Goal: Information Seeking & Learning: Learn about a topic

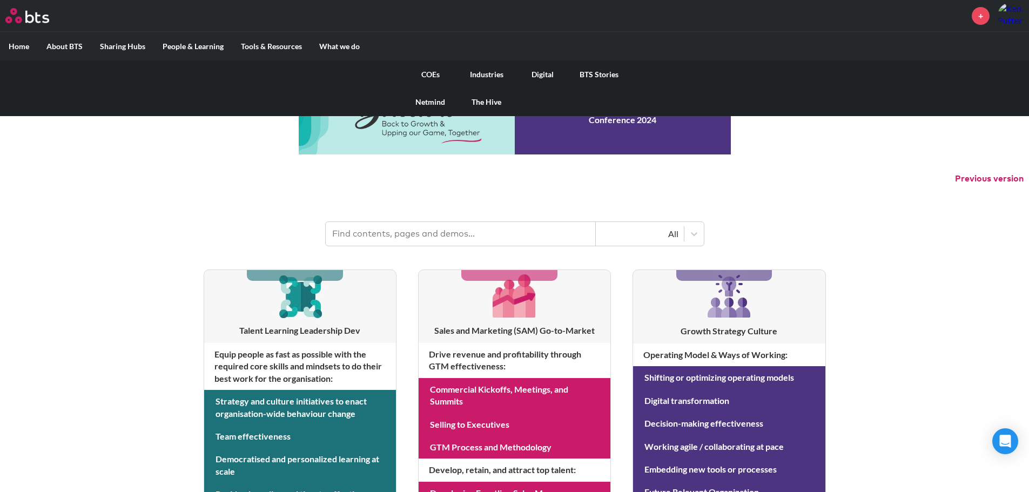
click at [421, 72] on link "COEs" at bounding box center [430, 74] width 56 height 28
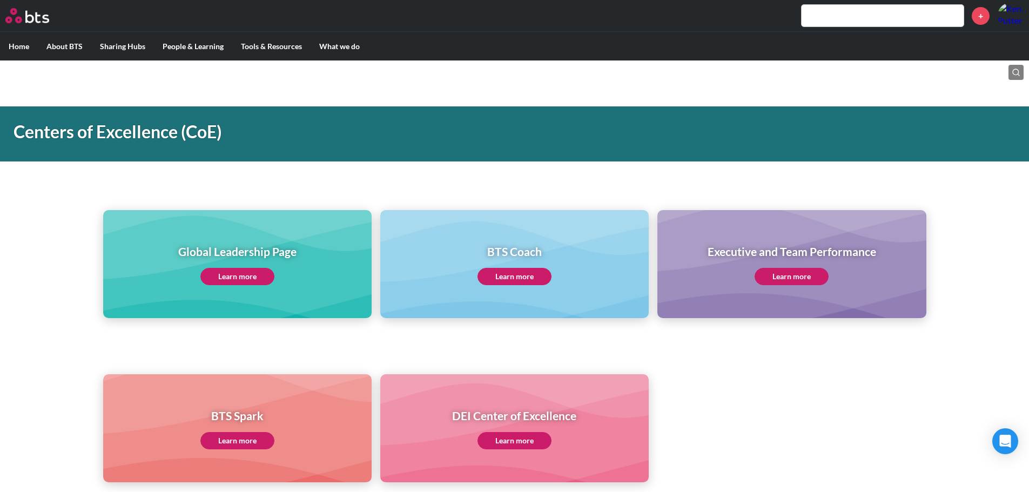
click at [257, 277] on link "Learn more" at bounding box center [237, 276] width 74 height 17
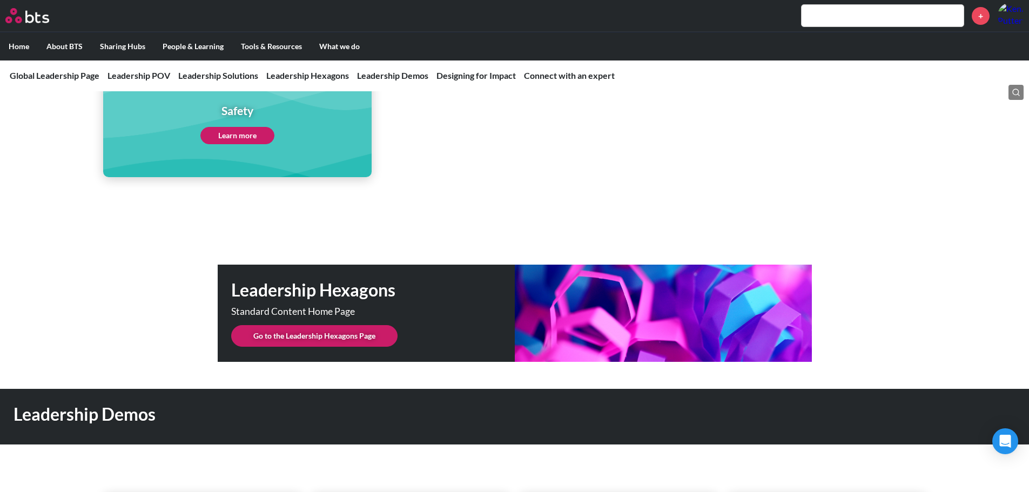
scroll to position [2592, 0]
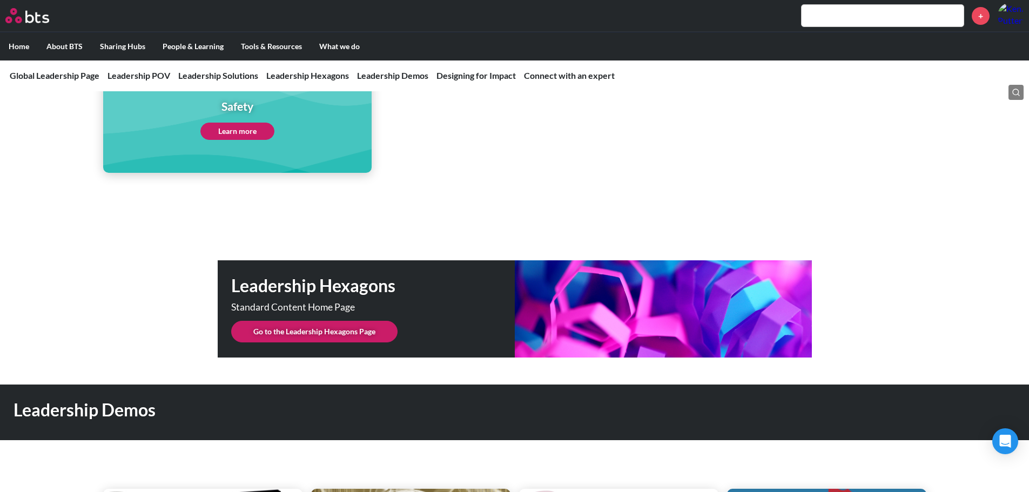
click at [343, 321] on link "Go to the Leadership Hexagons Page" at bounding box center [314, 332] width 166 height 22
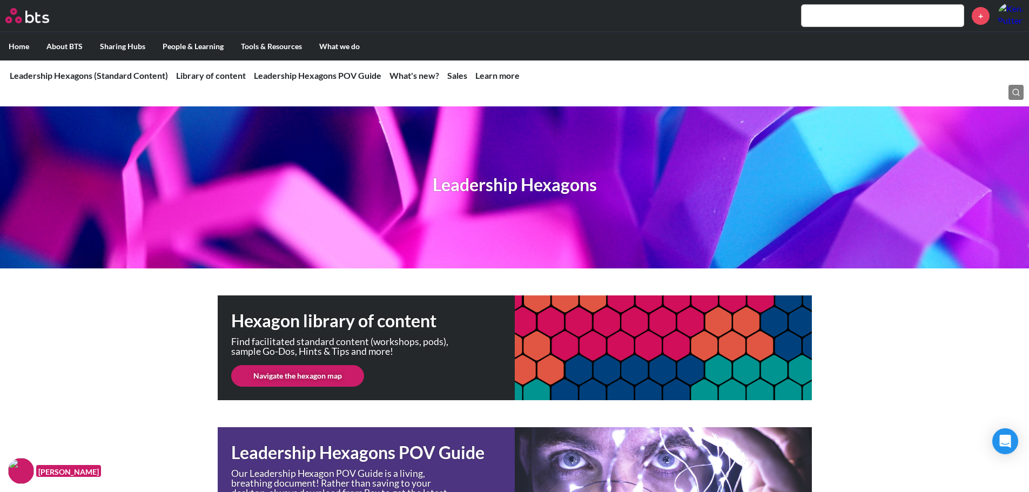
click at [340, 374] on link "Navigate the hexagon map" at bounding box center [297, 376] width 133 height 22
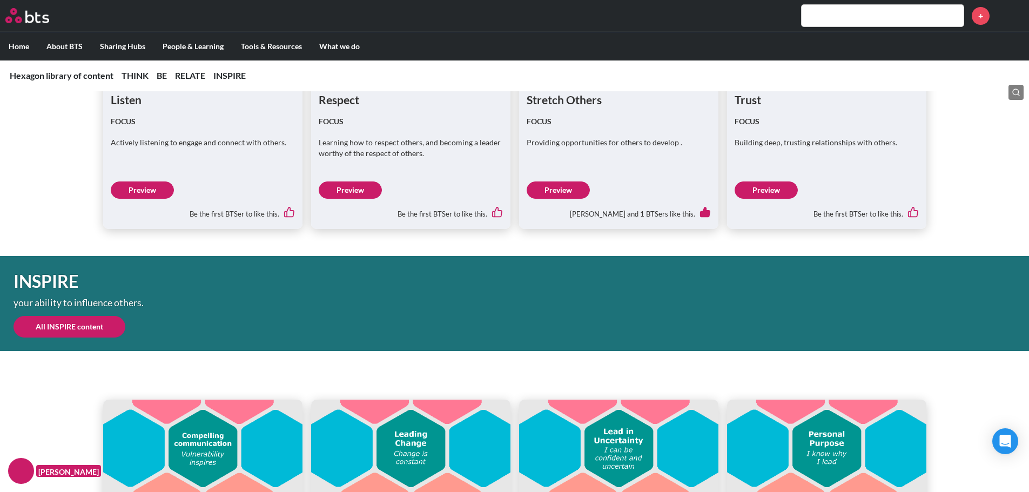
scroll to position [3132, 0]
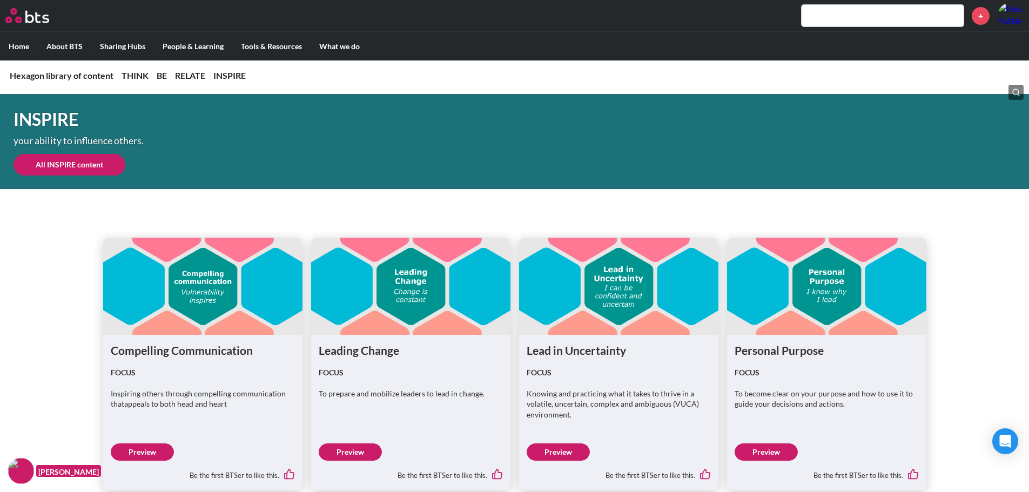
click at [140, 448] on link "Preview" at bounding box center [142, 451] width 63 height 17
